Goal: Register for event/course

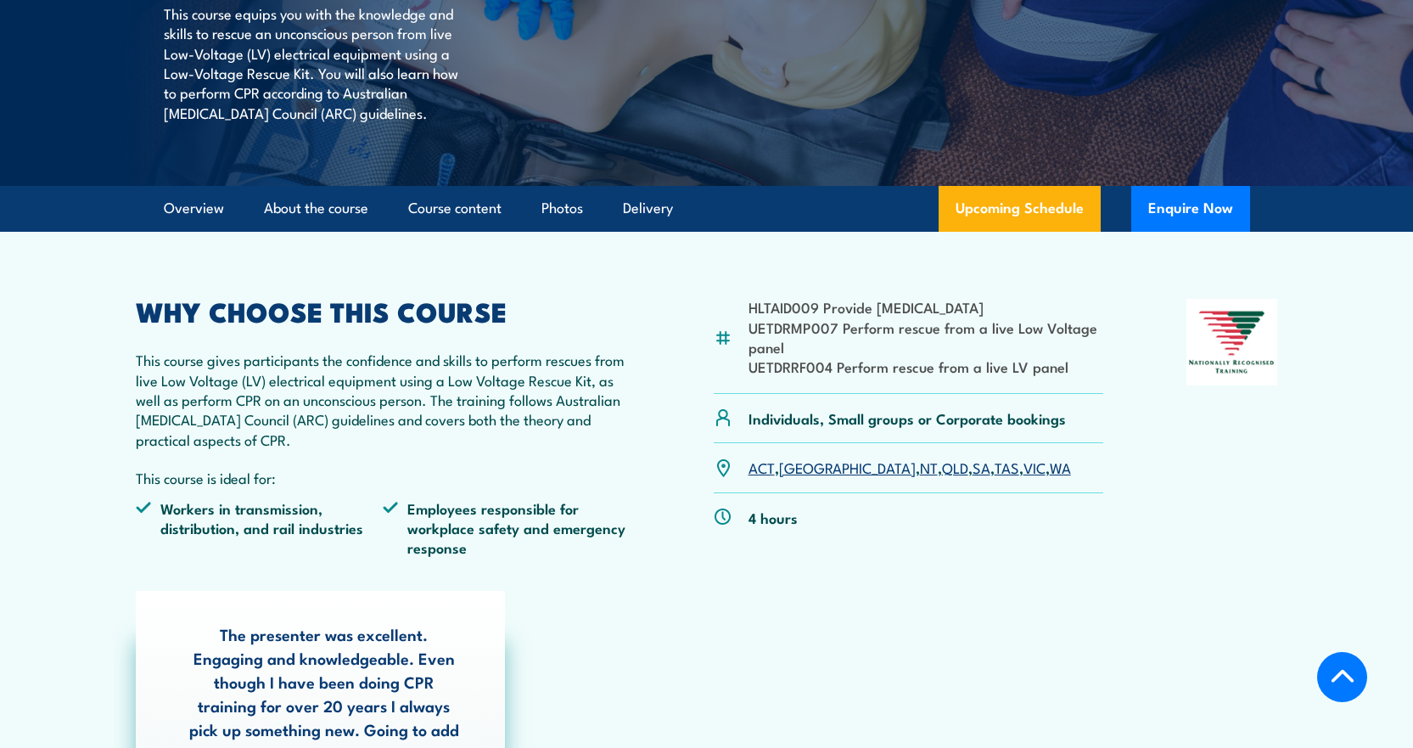
scroll to position [424, 0]
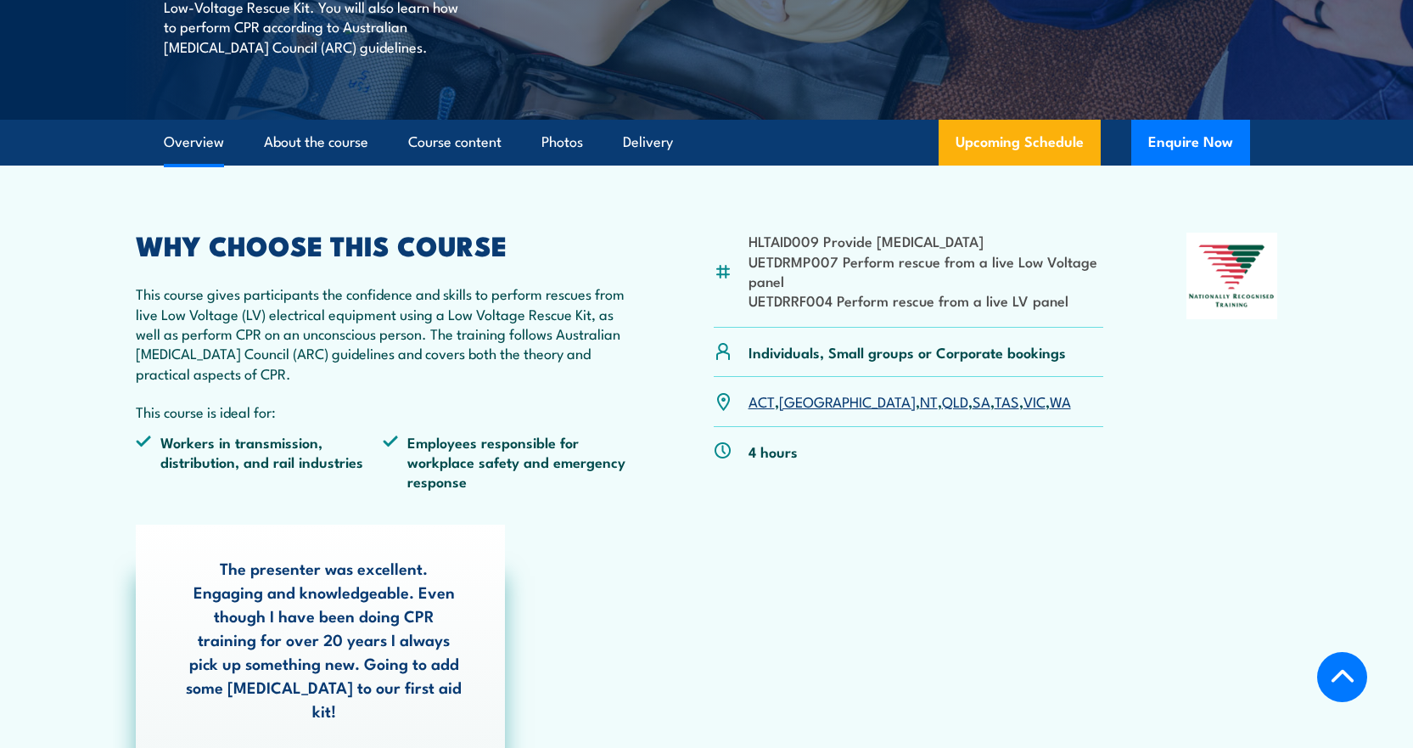
click at [973, 406] on link "SA" at bounding box center [982, 400] width 18 height 20
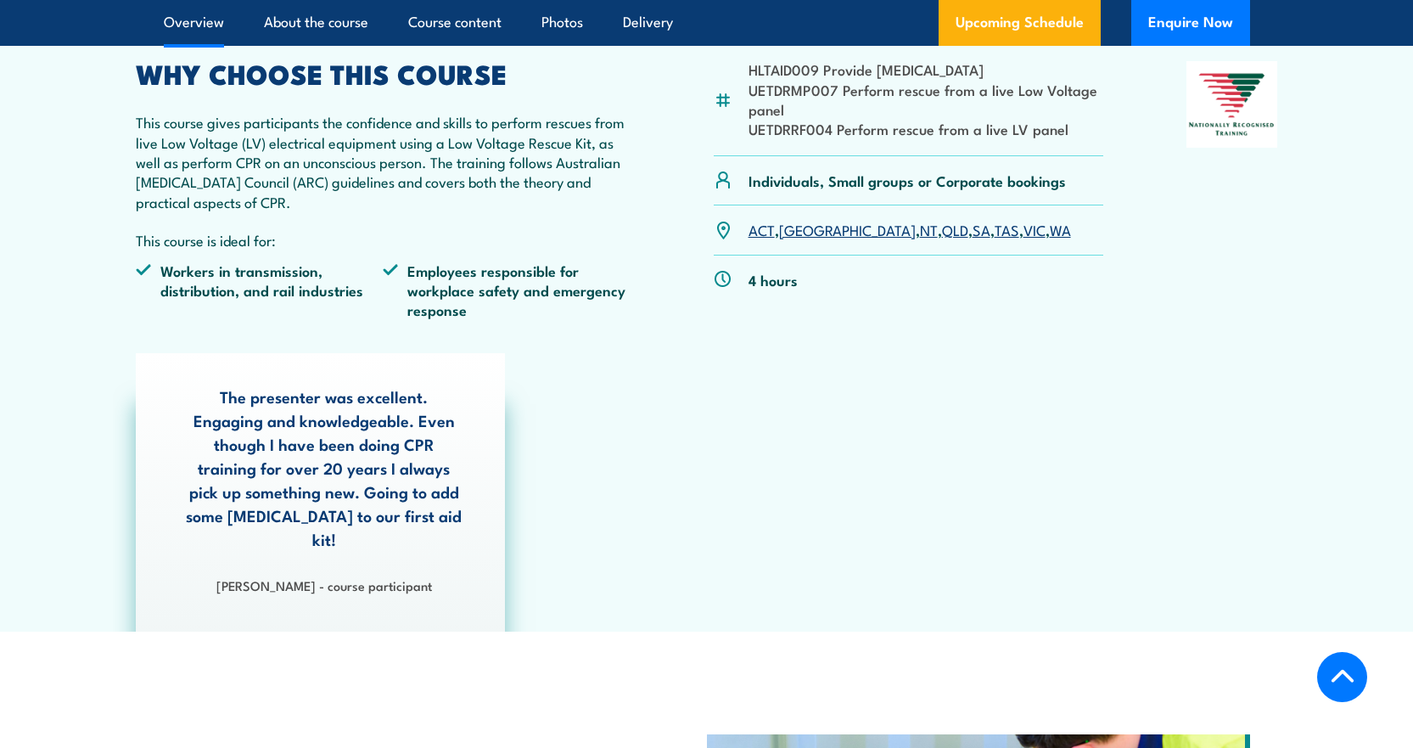
scroll to position [594, 0]
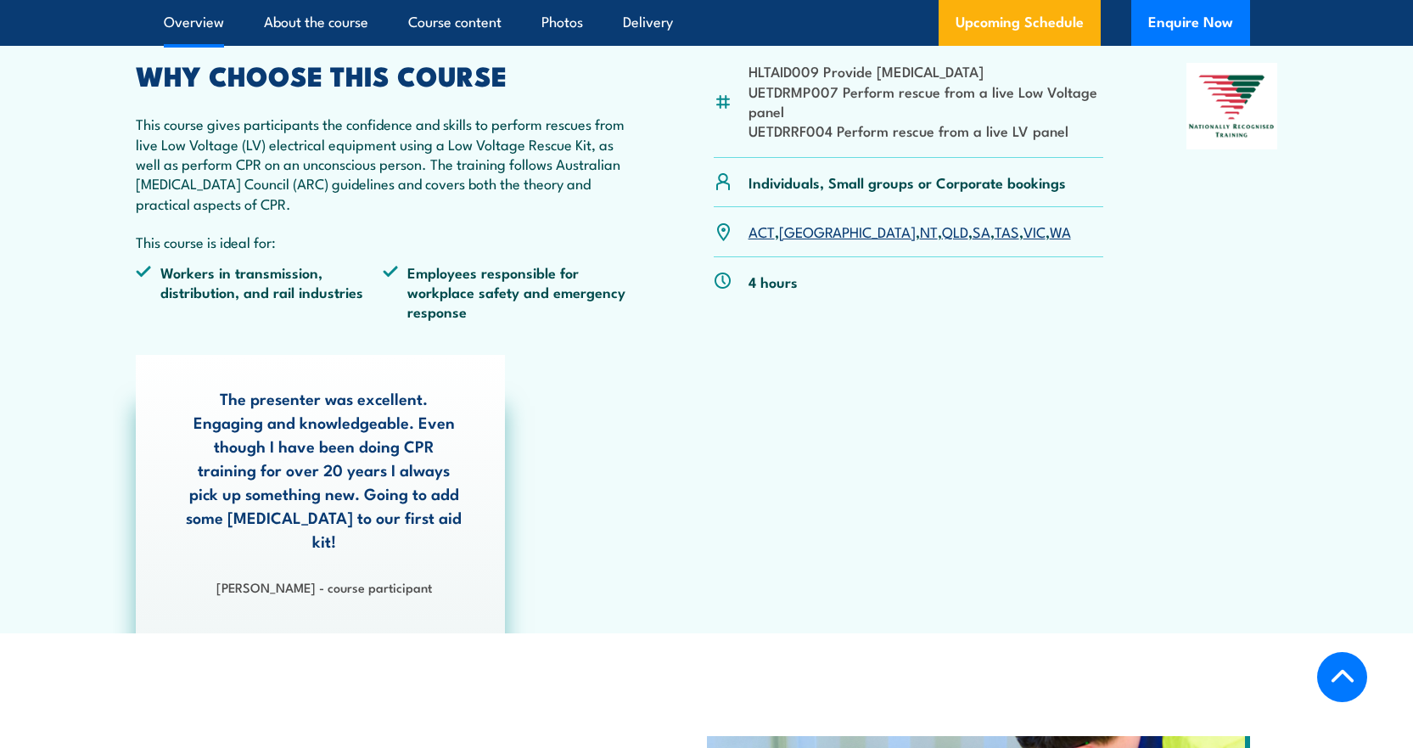
click at [973, 236] on link "SA" at bounding box center [982, 231] width 18 height 20
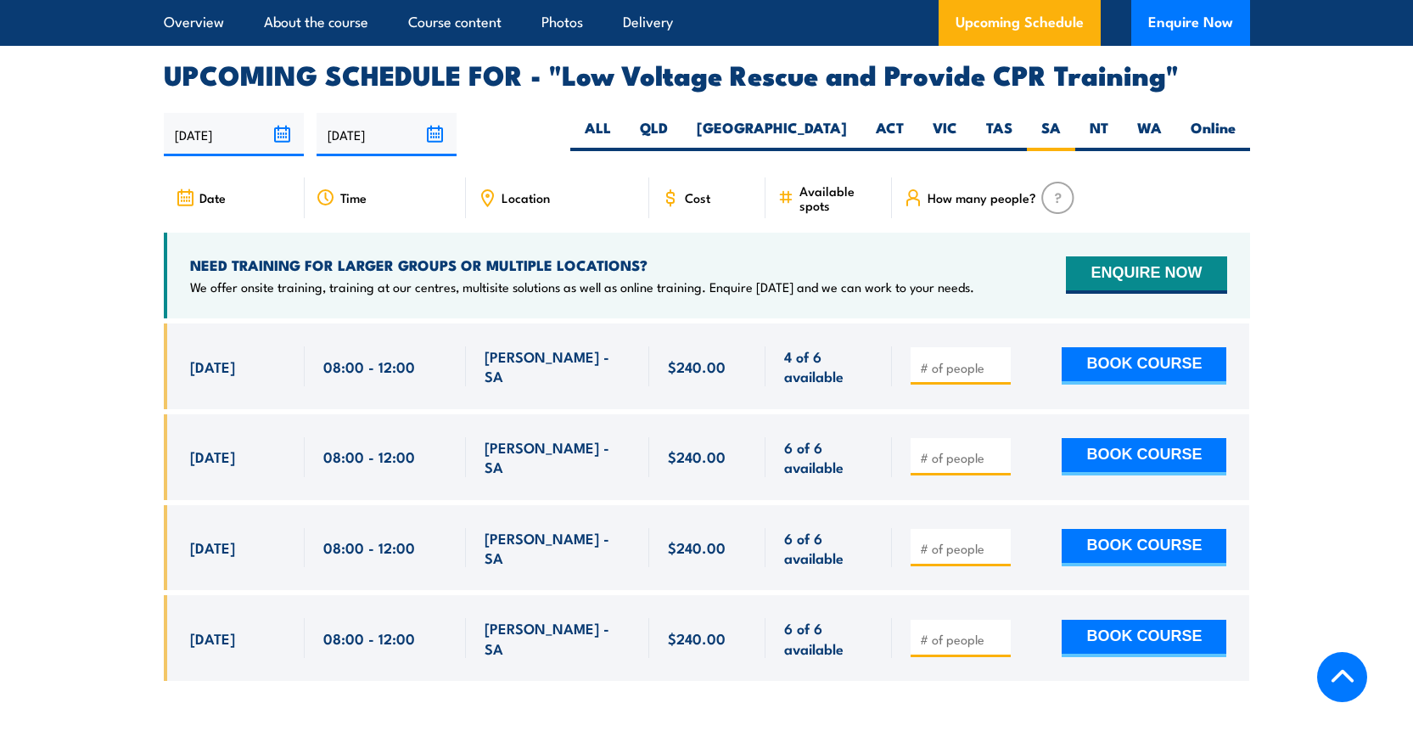
scroll to position [2940, 0]
